Goal: Find specific page/section: Find specific page/section

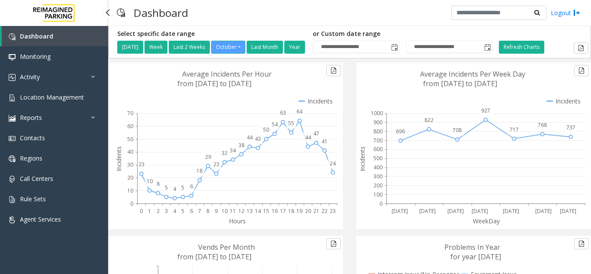
click at [42, 106] on link "Location Management" at bounding box center [54, 97] width 108 height 20
click at [71, 97] on app-root "**********" at bounding box center [295, 137] width 591 height 274
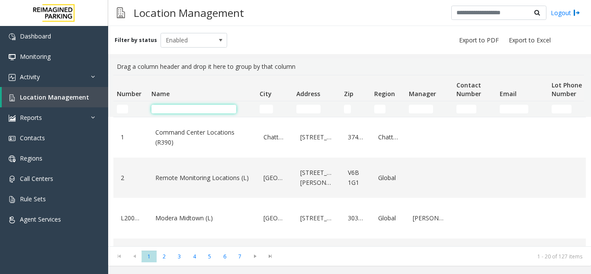
click at [164, 105] on input "Name Filter" at bounding box center [193, 109] width 85 height 9
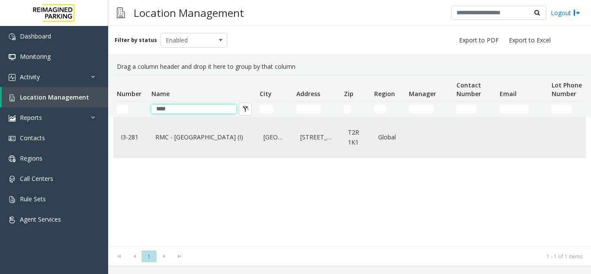
type input "****"
click at [190, 150] on div "RMC - Mount Royal Village (I)" at bounding box center [202, 137] width 98 height 33
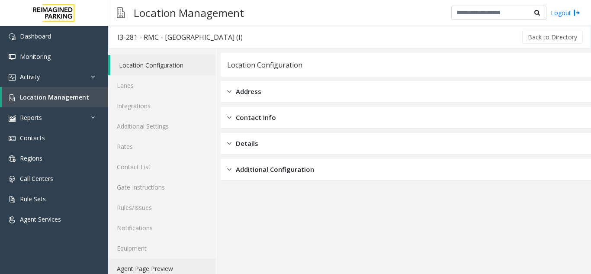
click at [157, 266] on link "Agent Page Preview" at bounding box center [162, 268] width 108 height 20
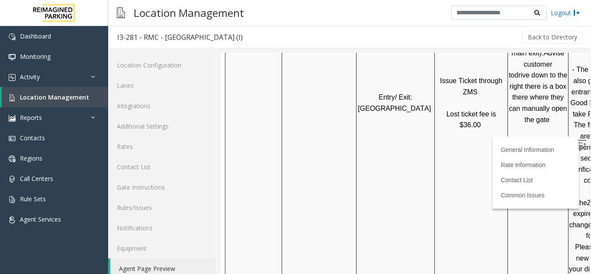
scroll to position [519, 0]
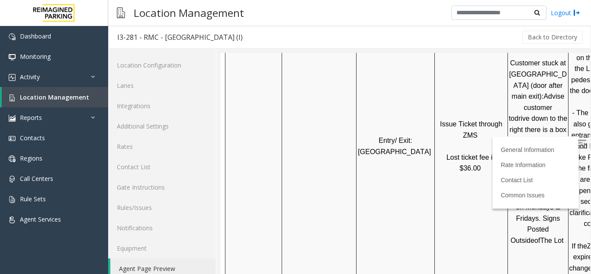
click at [455, 122] on p "Issue Ticket through ZMS Lost ticket fee is $36.00" at bounding box center [471, 145] width 72 height 55
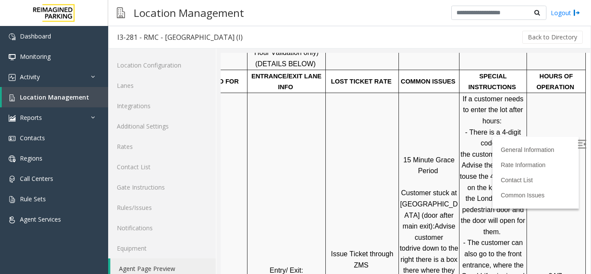
scroll to position [346, 122]
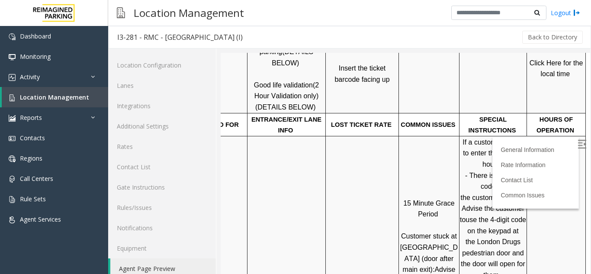
click at [547, 66] on span "Click Here for the local time" at bounding box center [556, 68] width 55 height 19
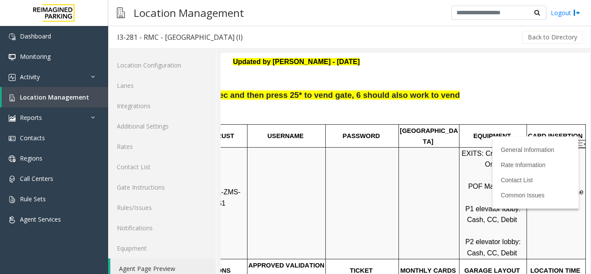
scroll to position [0, 122]
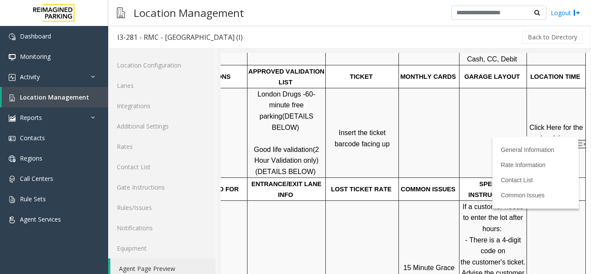
scroll to position [303, 122]
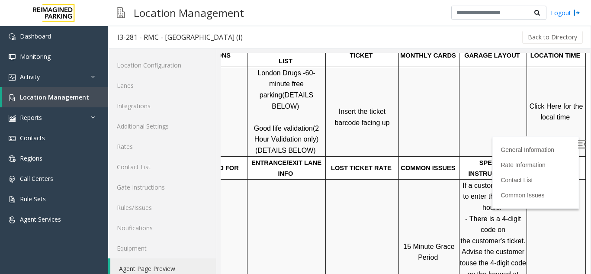
click at [550, 102] on span "Click Here for the local time" at bounding box center [556, 111] width 55 height 19
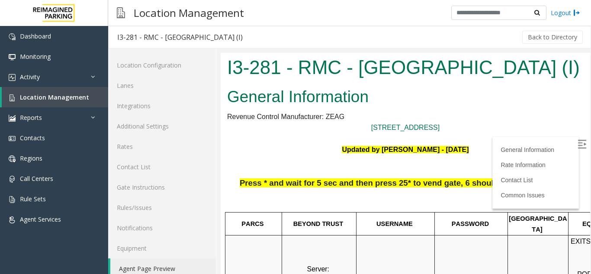
scroll to position [303, 122]
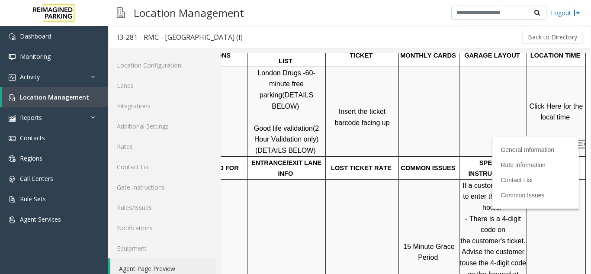
click at [546, 110] on span "Click Here for the local time" at bounding box center [556, 111] width 55 height 19
